Goal: Task Accomplishment & Management: Manage account settings

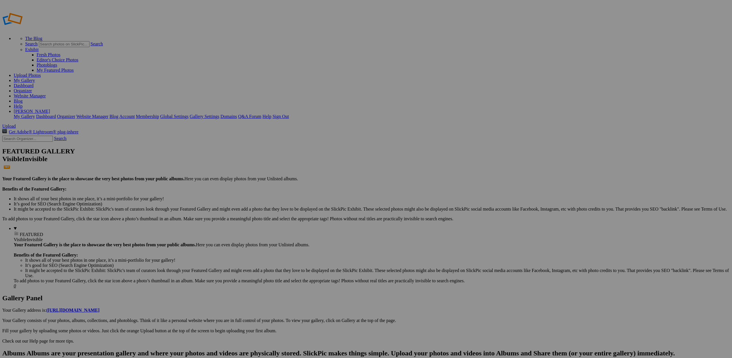
type input "Landscape 1"
click at [315, 208] on span "Create" at bounding box center [309, 210] width 12 height 5
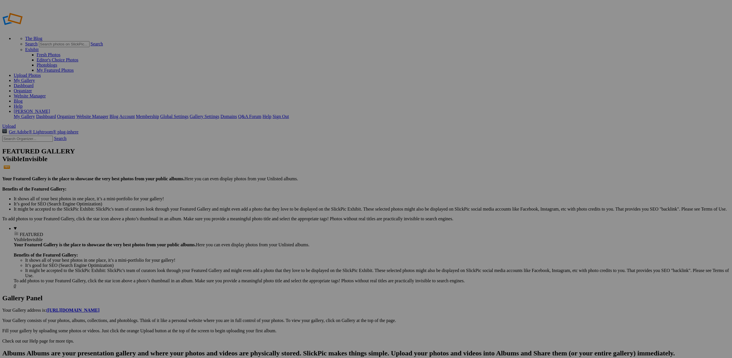
type input "Landscape 2"
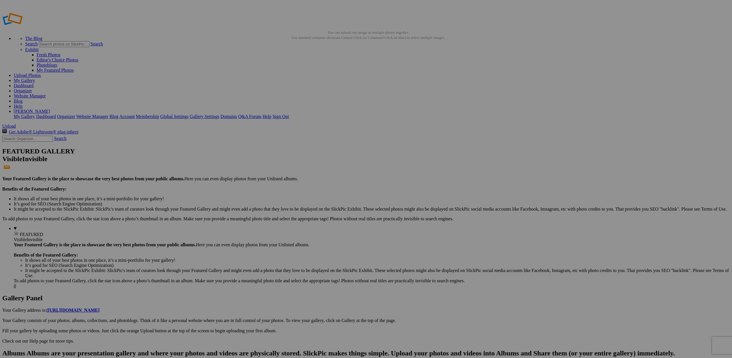
drag, startPoint x: 272, startPoint y: 95, endPoint x: 162, endPoint y: 87, distance: 110.3
drag, startPoint x: 469, startPoint y: 93, endPoint x: 198, endPoint y: 76, distance: 271.7
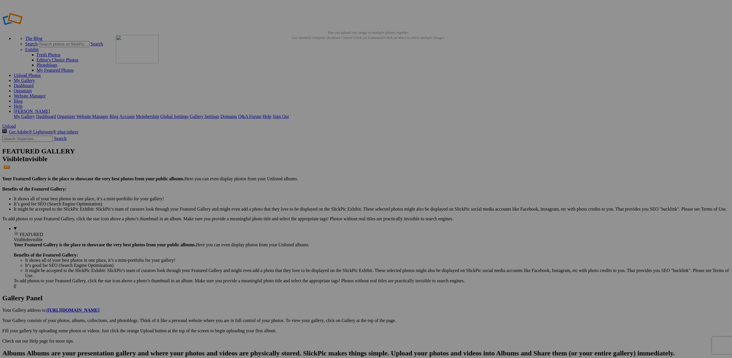
drag, startPoint x: 616, startPoint y: 89, endPoint x: 251, endPoint y: 75, distance: 365.5
drag, startPoint x: 355, startPoint y: 165, endPoint x: 191, endPoint y: 86, distance: 182.9
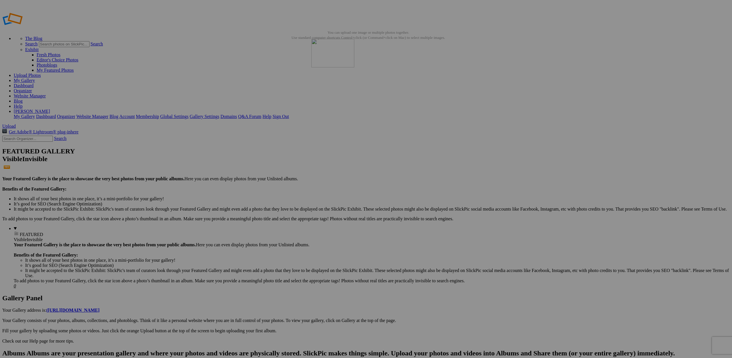
drag, startPoint x: 572, startPoint y: 158, endPoint x: 394, endPoint y: 79, distance: 195.0
drag, startPoint x: 471, startPoint y: 160, endPoint x: 446, endPoint y: 88, distance: 76.3
drag, startPoint x: 463, startPoint y: 162, endPoint x: 543, endPoint y: 79, distance: 115.8
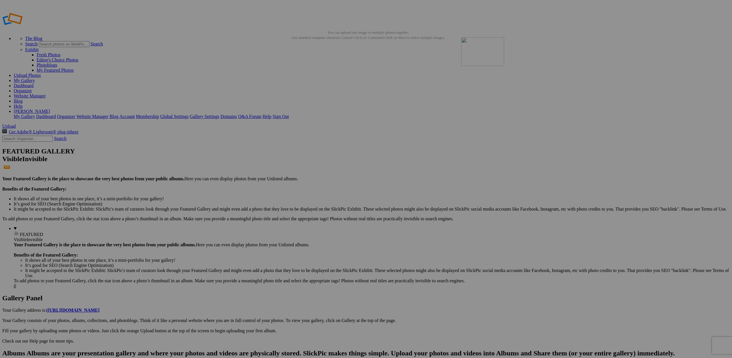
drag, startPoint x: 617, startPoint y: 92, endPoint x: 394, endPoint y: 151, distance: 230.4
drag, startPoint x: 259, startPoint y: 164, endPoint x: 92, endPoint y: 147, distance: 168.1
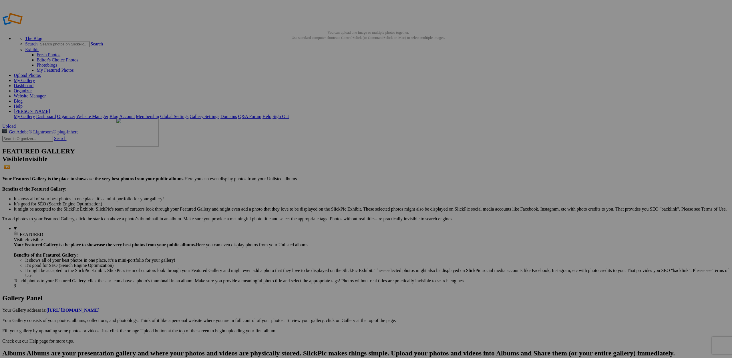
drag, startPoint x: 267, startPoint y: 166, endPoint x: 198, endPoint y: 159, distance: 69.5
drag, startPoint x: 365, startPoint y: 164, endPoint x: 291, endPoint y: 153, distance: 75.1
drag, startPoint x: 465, startPoint y: 159, endPoint x: 402, endPoint y: 152, distance: 63.8
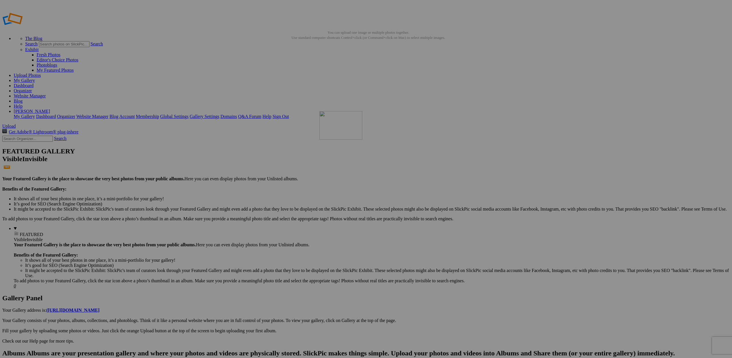
drag, startPoint x: 520, startPoint y: 161, endPoint x: 394, endPoint y: 80, distance: 150.2
drag, startPoint x: 561, startPoint y: 160, endPoint x: 581, endPoint y: 93, distance: 70.2
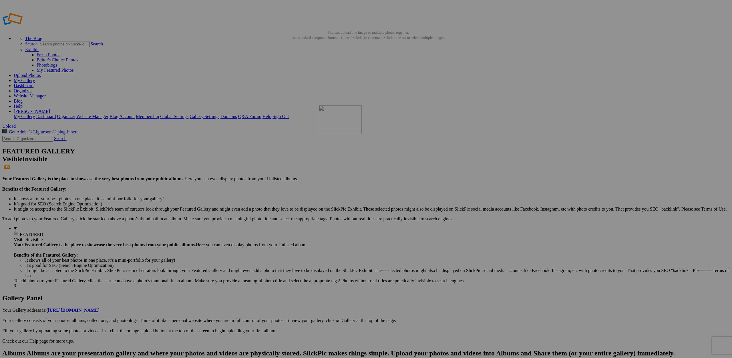
drag, startPoint x: 366, startPoint y: 92, endPoint x: 396, endPoint y: 146, distance: 61.8
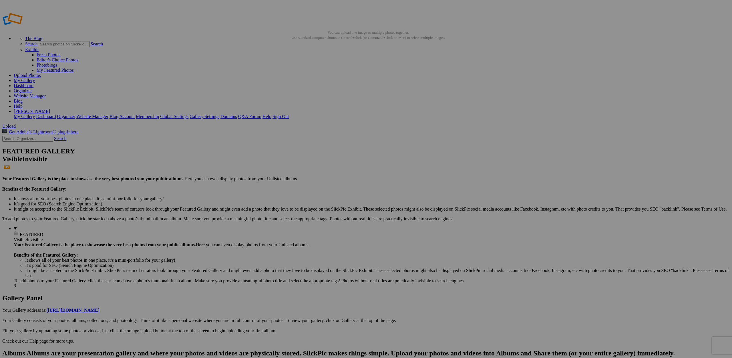
drag, startPoint x: 518, startPoint y: 89, endPoint x: 292, endPoint y: 77, distance: 225.8
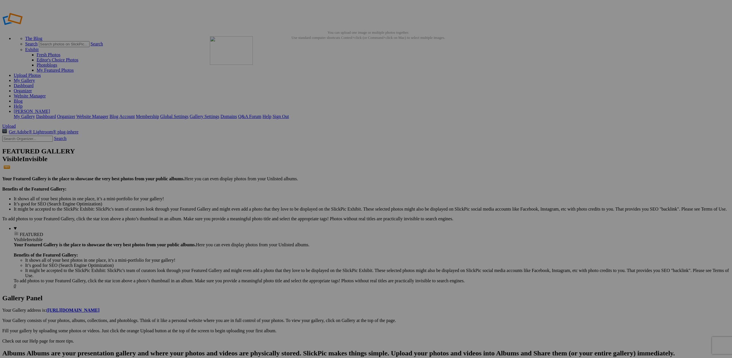
drag, startPoint x: 210, startPoint y: 85, endPoint x: 514, endPoint y: 79, distance: 303.6
drag, startPoint x: 310, startPoint y: 162, endPoint x: 94, endPoint y: 149, distance: 215.6
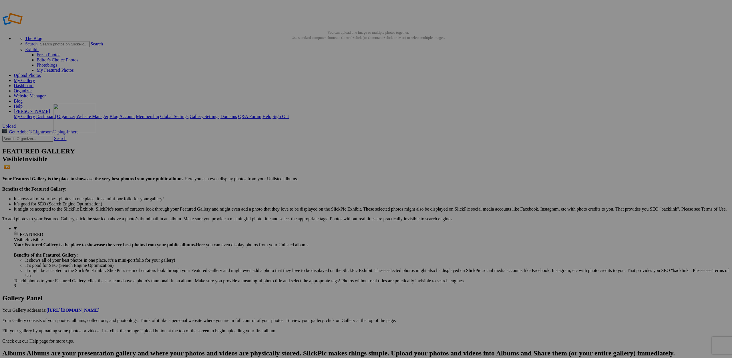
drag, startPoint x: 261, startPoint y: 155, endPoint x: 135, endPoint y: 145, distance: 125.6
drag, startPoint x: 207, startPoint y: 155, endPoint x: 266, endPoint y: 150, distance: 59.1
drag, startPoint x: 315, startPoint y: 161, endPoint x: 371, endPoint y: 159, distance: 56.6
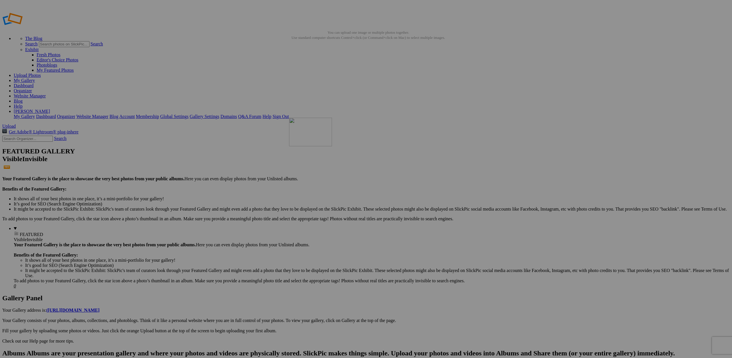
drag, startPoint x: 459, startPoint y: 159, endPoint x: 185, endPoint y: 143, distance: 274.3
drag, startPoint x: 463, startPoint y: 159, endPoint x: 290, endPoint y: 148, distance: 173.9
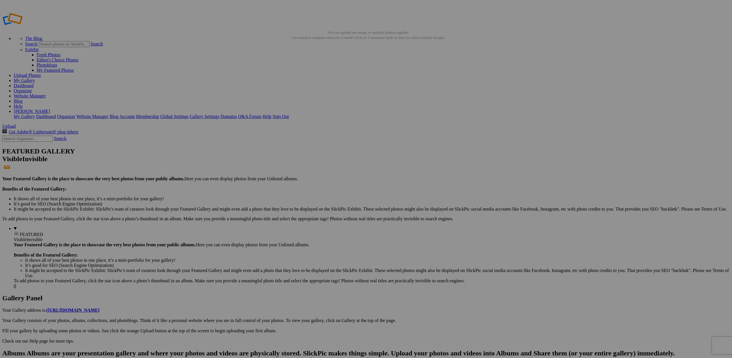
click at [46, 93] on link "Website Manager" at bounding box center [30, 95] width 32 height 5
